Goal: Task Accomplishment & Management: Manage account settings

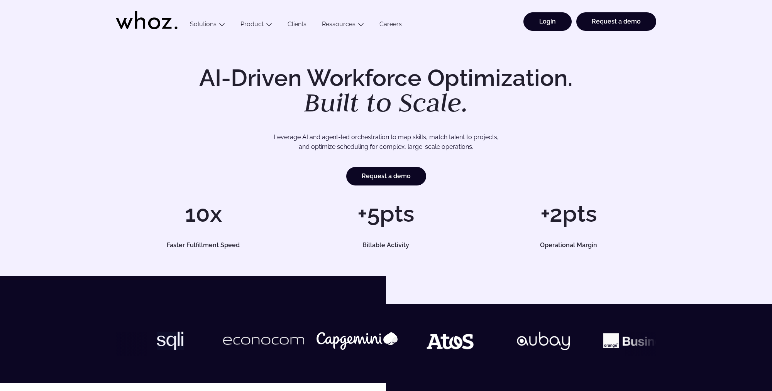
click at [532, 19] on link "Login" at bounding box center [547, 21] width 48 height 19
